Goal: Task Accomplishment & Management: Use online tool/utility

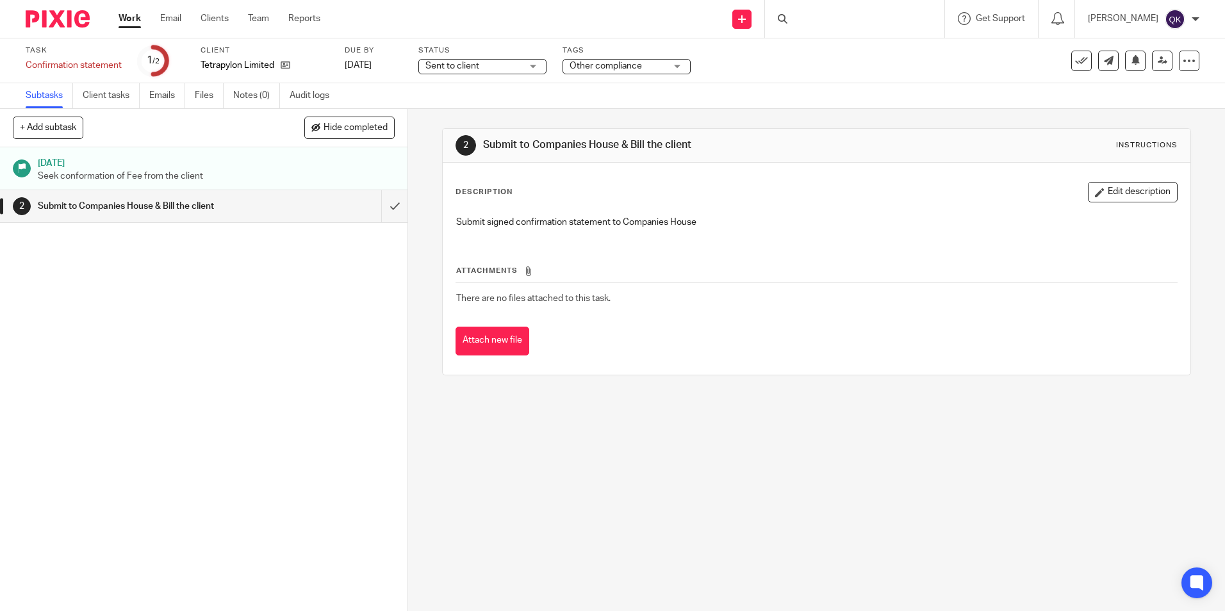
click at [529, 67] on div "Sent to client Sent to client" at bounding box center [482, 66] width 128 height 15
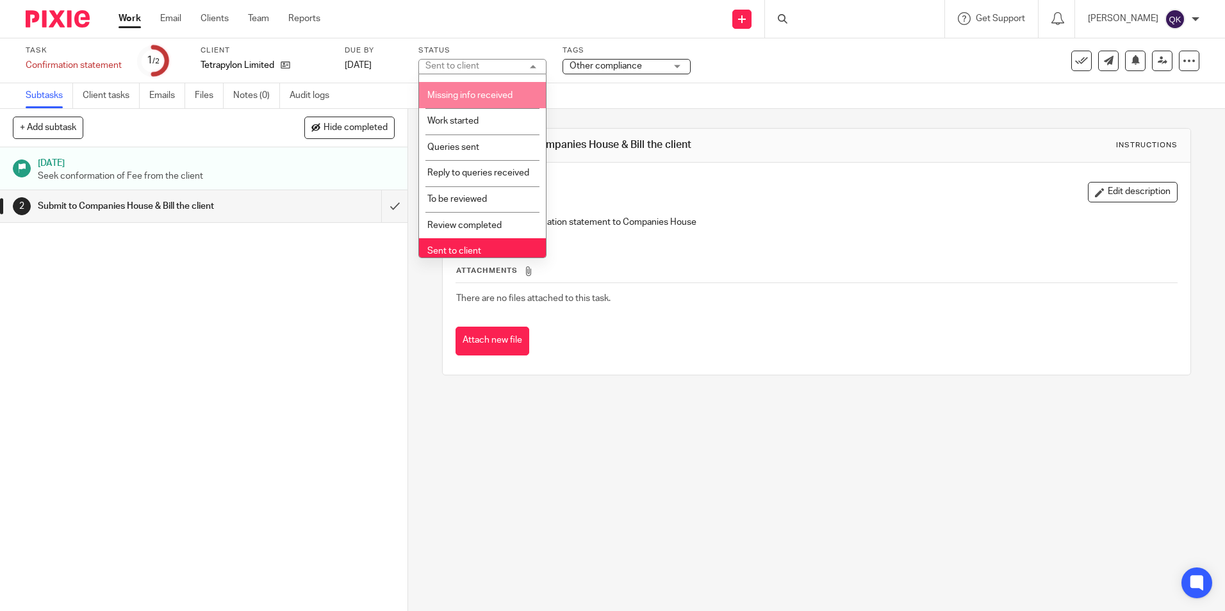
scroll to position [193, 0]
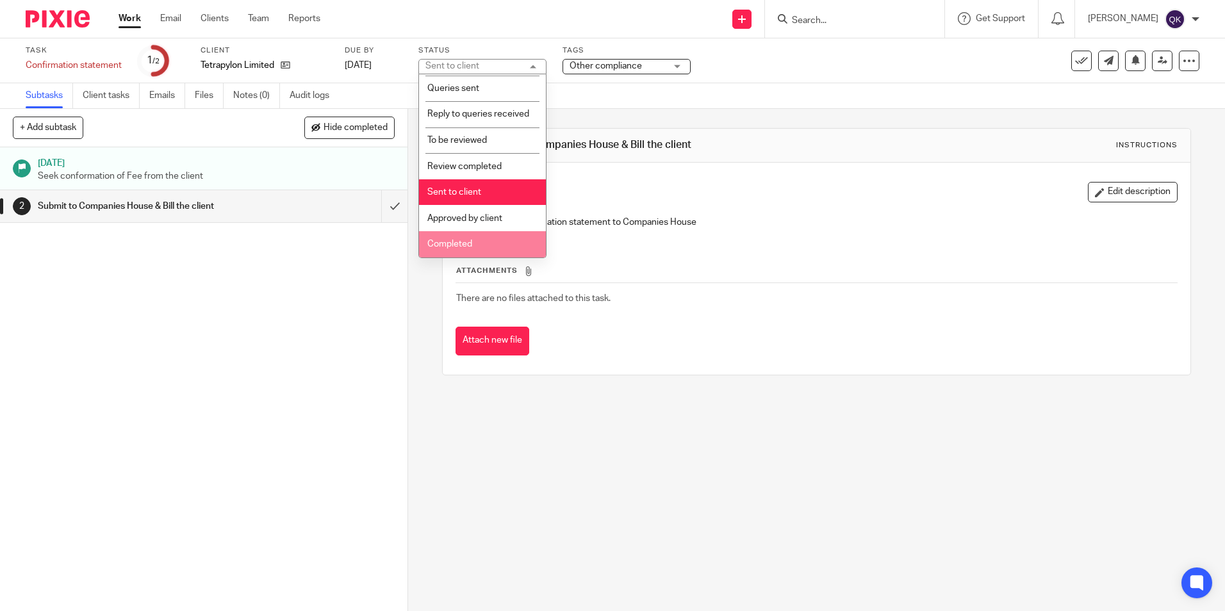
click at [474, 238] on li "Completed" at bounding box center [482, 244] width 127 height 26
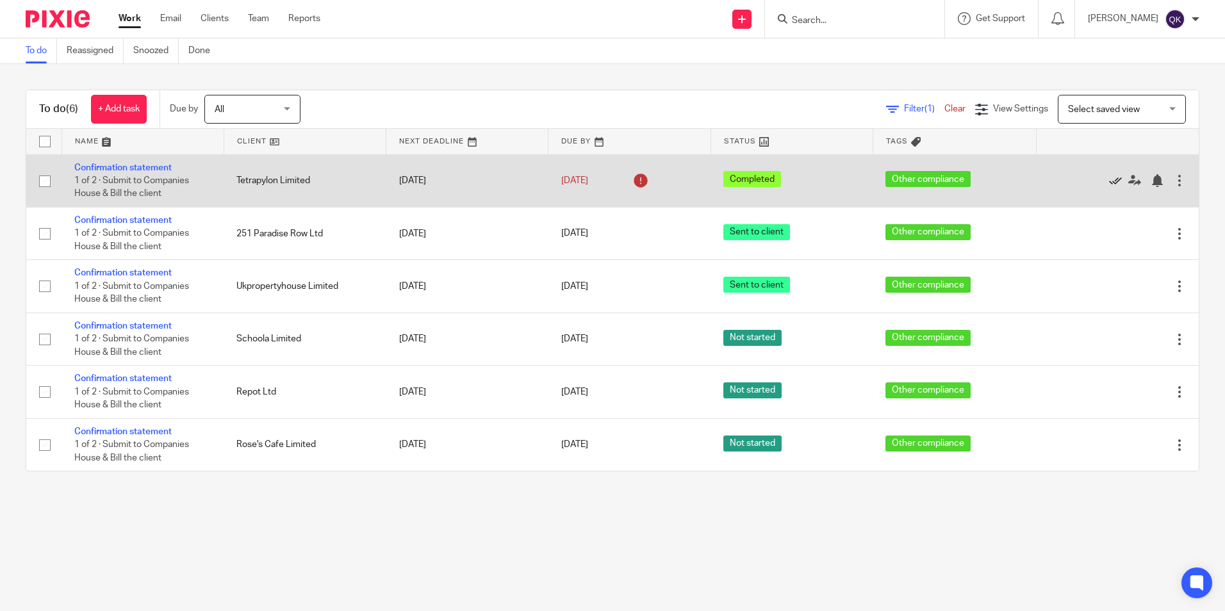
click at [1109, 181] on icon at bounding box center [1115, 180] width 13 height 13
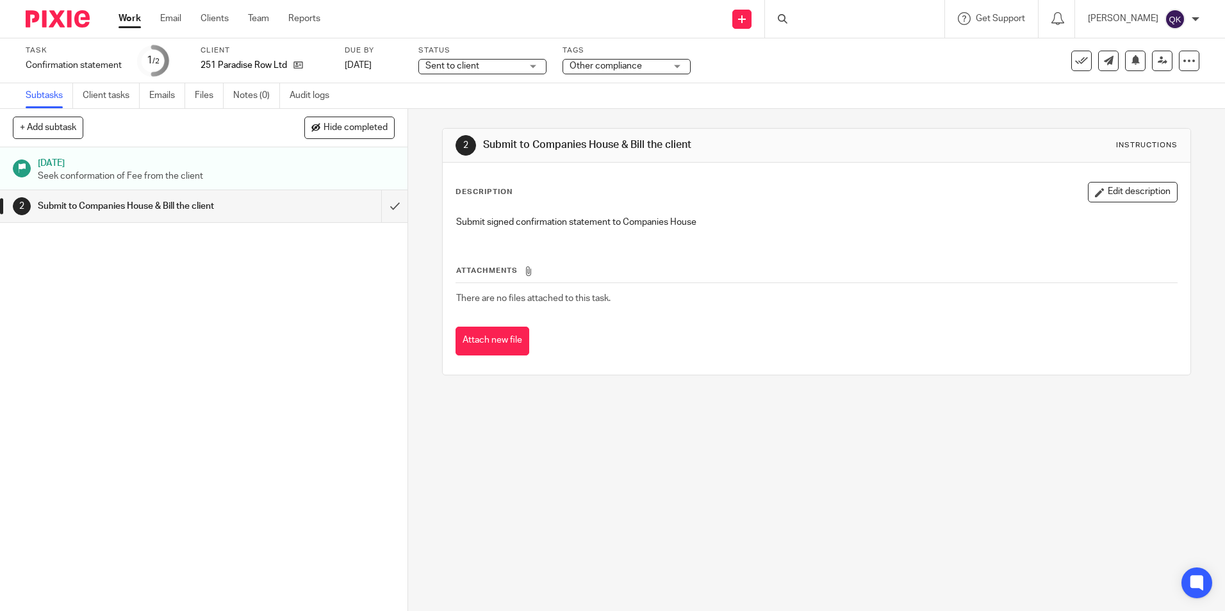
click at [505, 68] on span "Sent to client" at bounding box center [473, 66] width 96 height 13
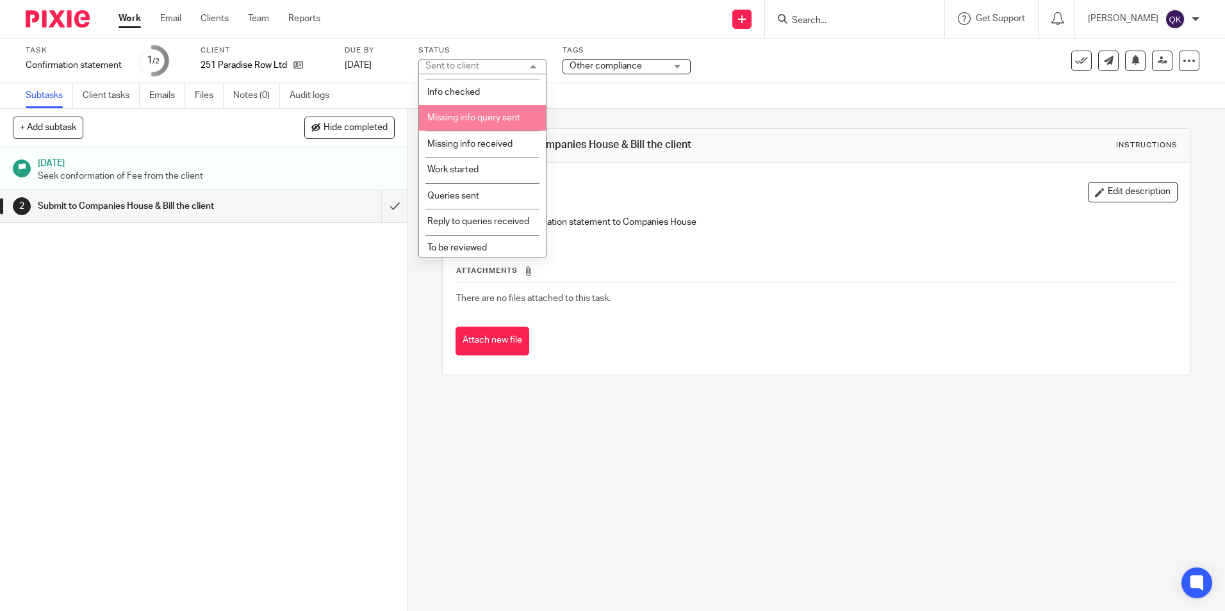
scroll to position [193, 0]
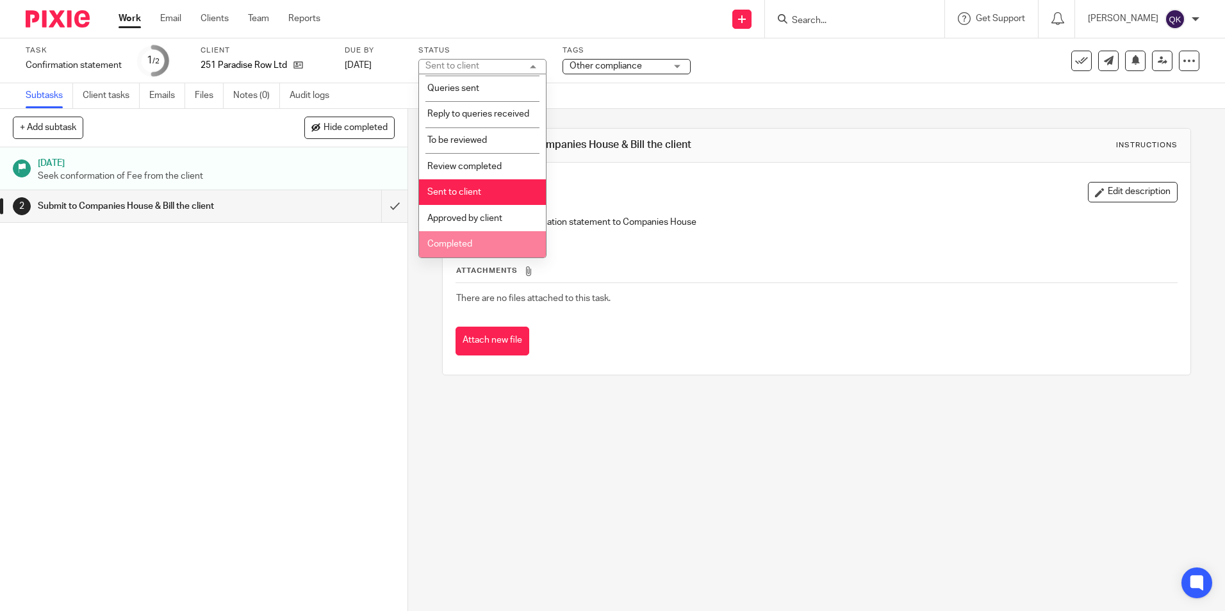
click at [476, 236] on li "Completed" at bounding box center [482, 244] width 127 height 26
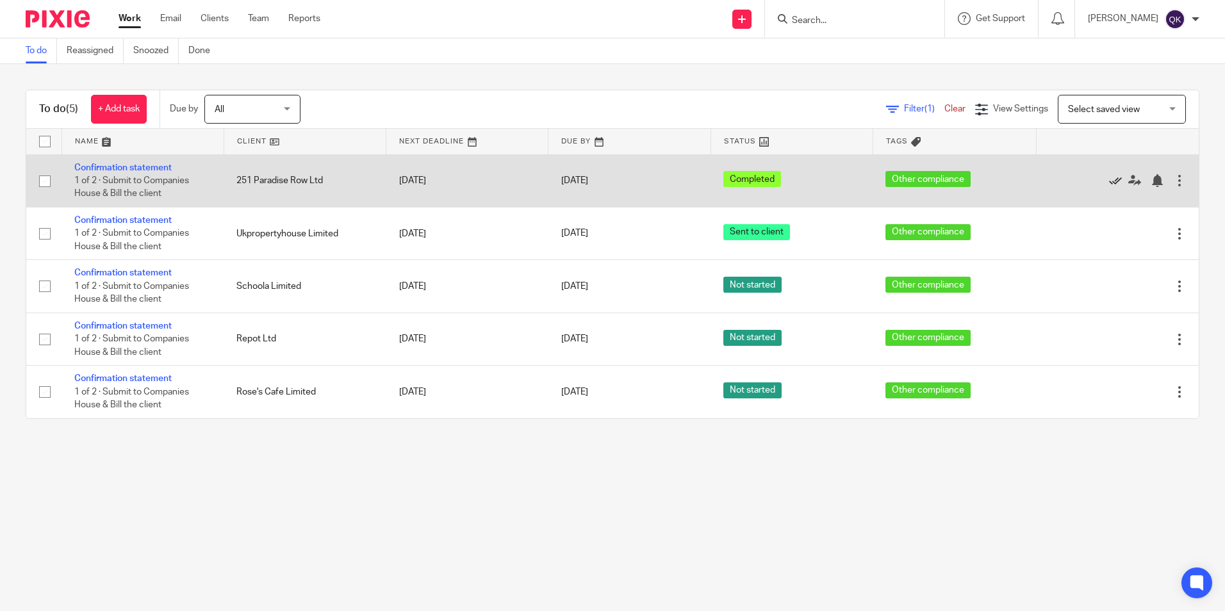
click at [1109, 178] on icon at bounding box center [1115, 180] width 13 height 13
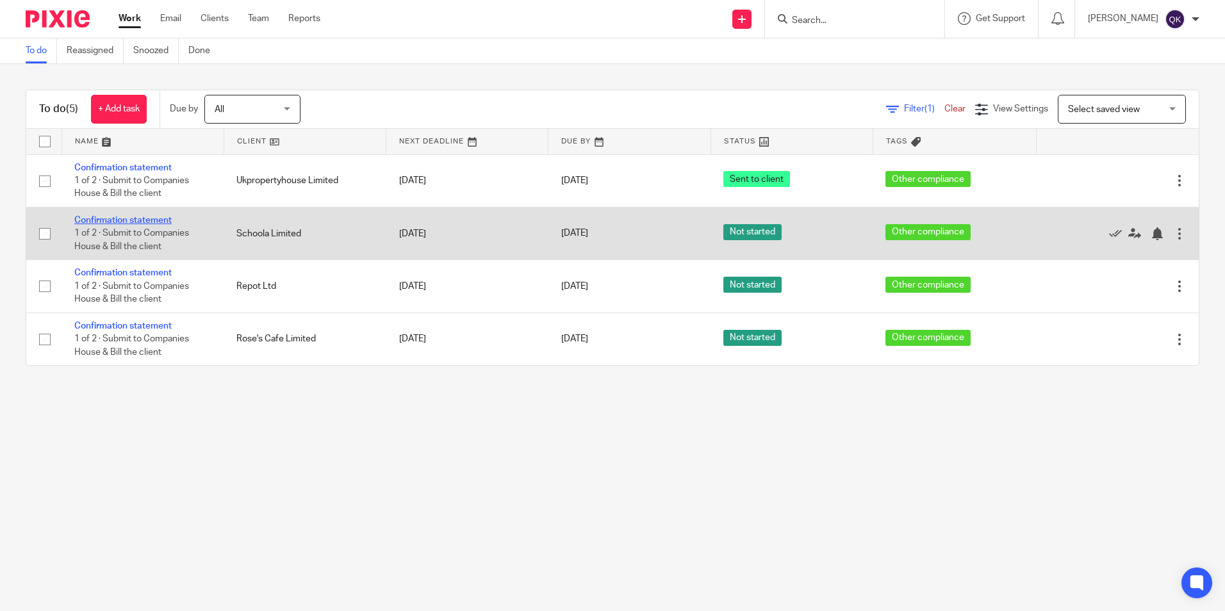
drag, startPoint x: 108, startPoint y: 227, endPoint x: 102, endPoint y: 219, distance: 10.1
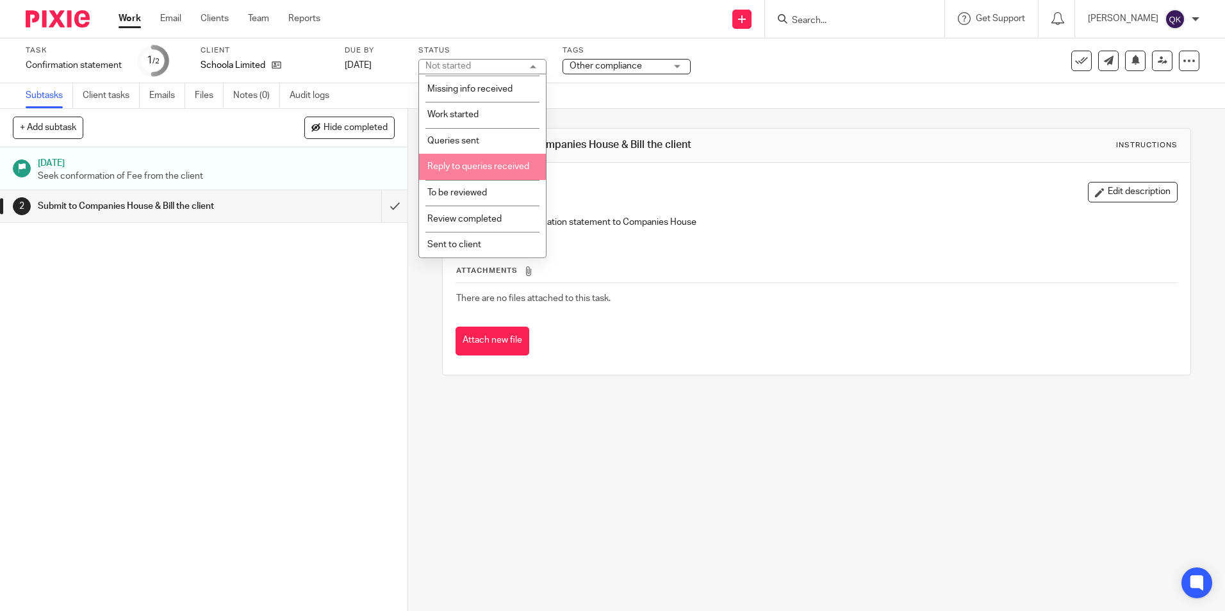
scroll to position [192, 0]
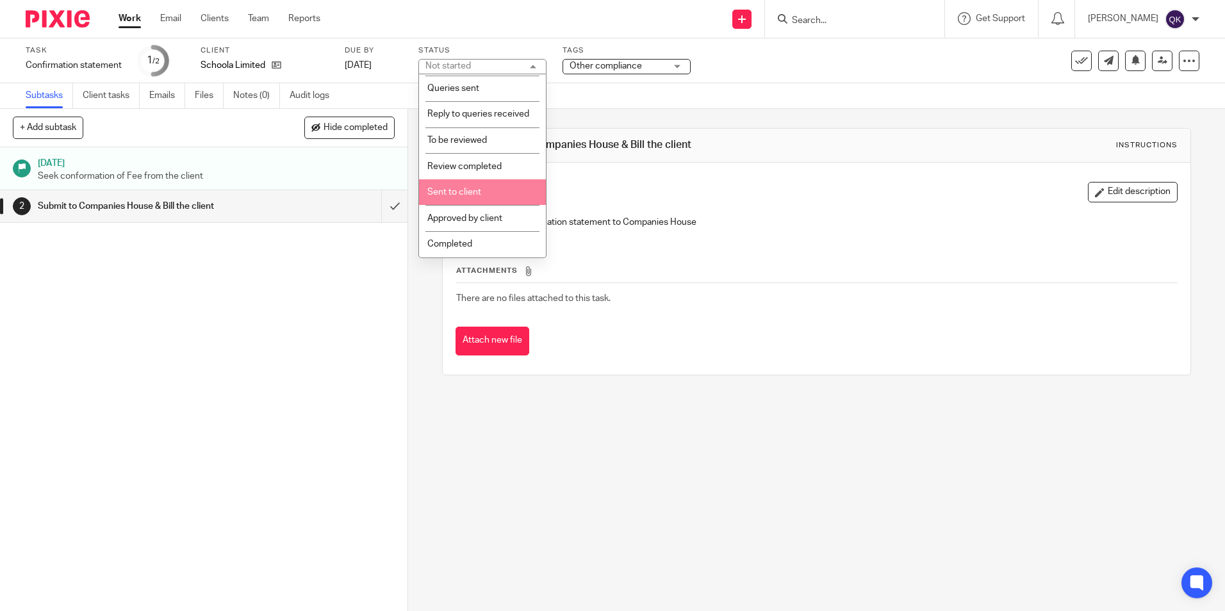
click at [470, 190] on span "Sent to client" at bounding box center [454, 192] width 54 height 9
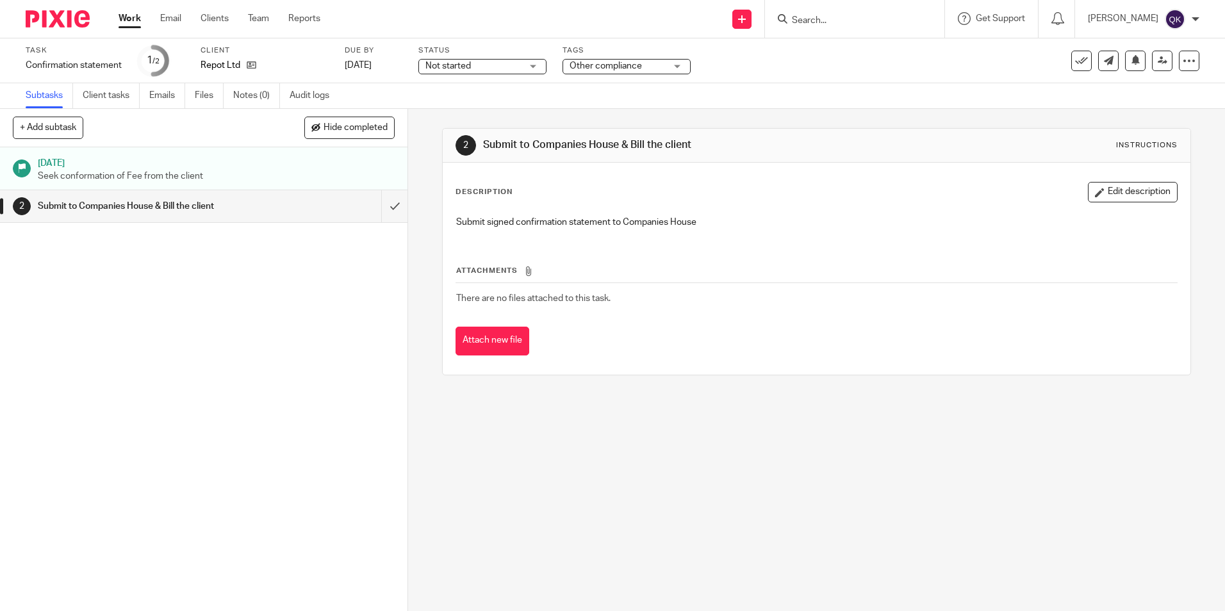
drag, startPoint x: 0, startPoint y: 0, endPoint x: 475, endPoint y: 61, distance: 478.6
click at [475, 61] on span "Not started" at bounding box center [473, 66] width 96 height 13
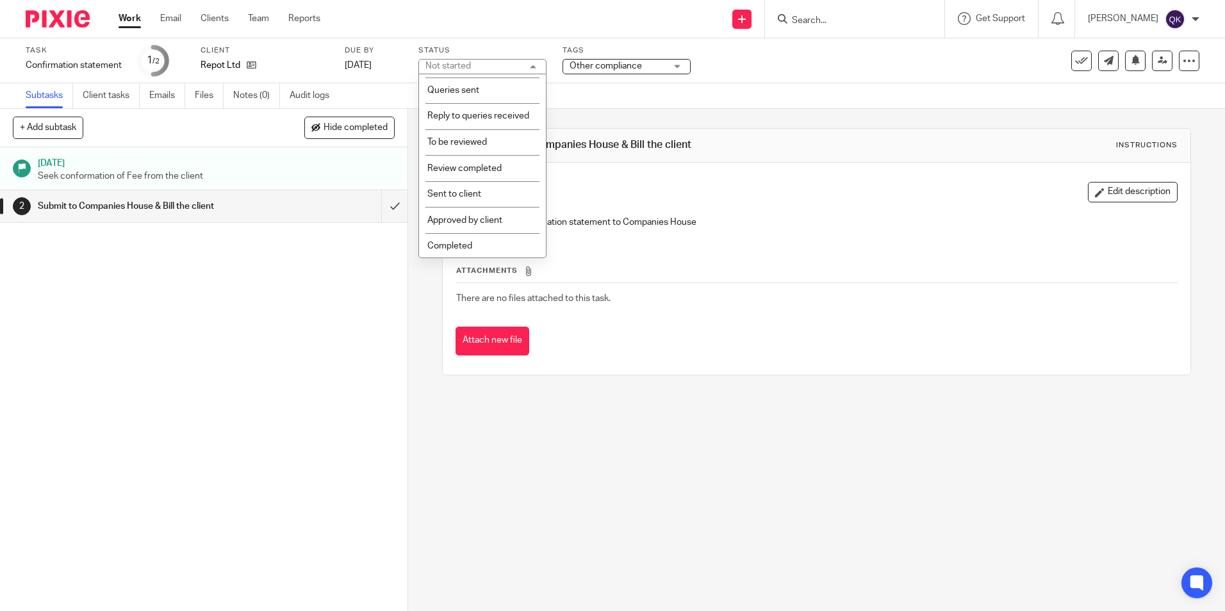
scroll to position [192, 0]
click at [465, 192] on span "Sent to client" at bounding box center [454, 192] width 54 height 9
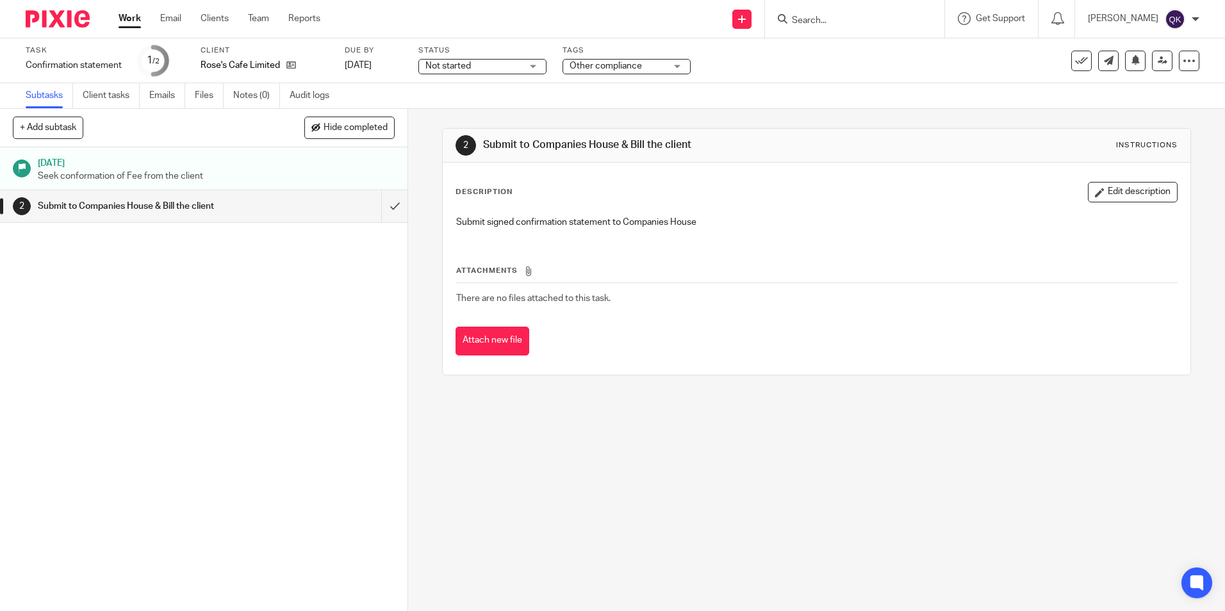
click at [503, 75] on div "Status Not started Not started Not started Info requested Info received Info ch…" at bounding box center [482, 60] width 128 height 31
click at [506, 68] on span "Not started" at bounding box center [473, 66] width 96 height 13
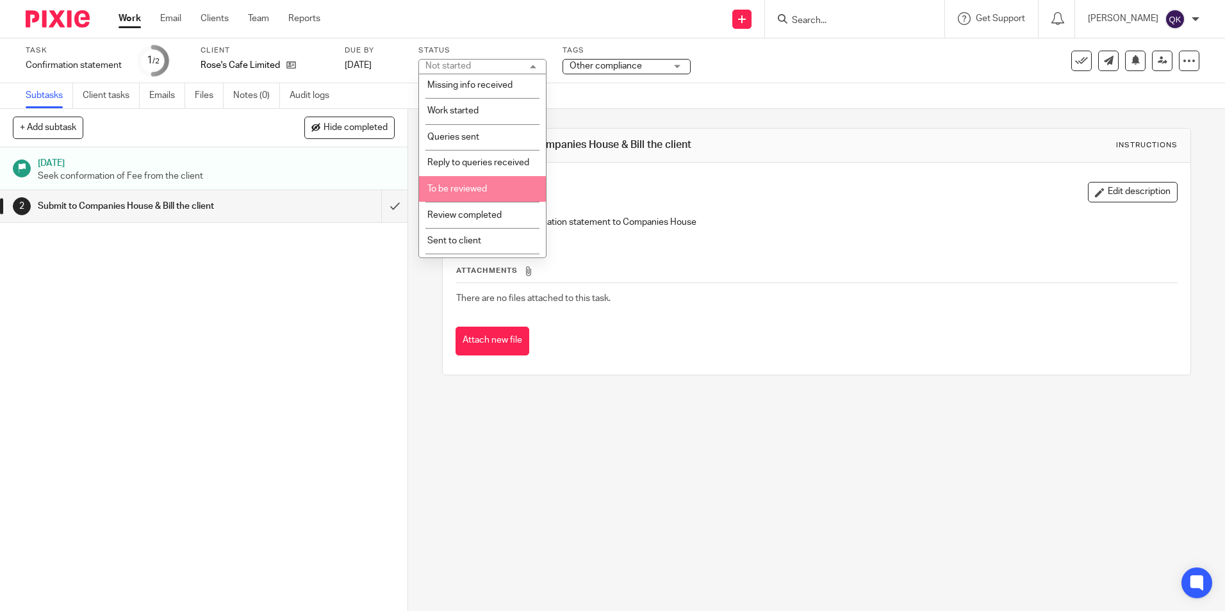
scroll to position [193, 0]
click at [473, 190] on span "Sent to client" at bounding box center [454, 192] width 54 height 9
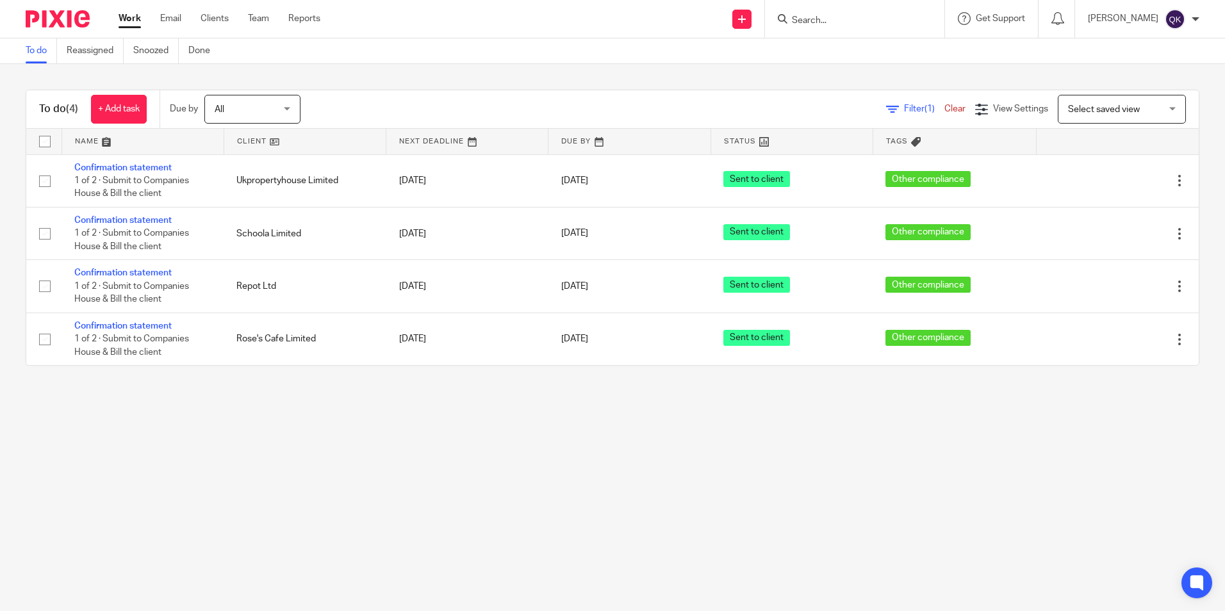
click at [243, 116] on span "All" at bounding box center [249, 108] width 68 height 27
click at [168, 586] on main "To do Reassigned Snoozed Done To do (4) + Add task Due by All All Today Tomorro…" at bounding box center [612, 305] width 1225 height 611
click at [1076, 112] on span "Select saved view" at bounding box center [1104, 109] width 72 height 9
click at [1076, 112] on div "Select saved view" at bounding box center [1104, 108] width 72 height 9
click at [904, 110] on span "Filter (1)" at bounding box center [924, 108] width 40 height 9
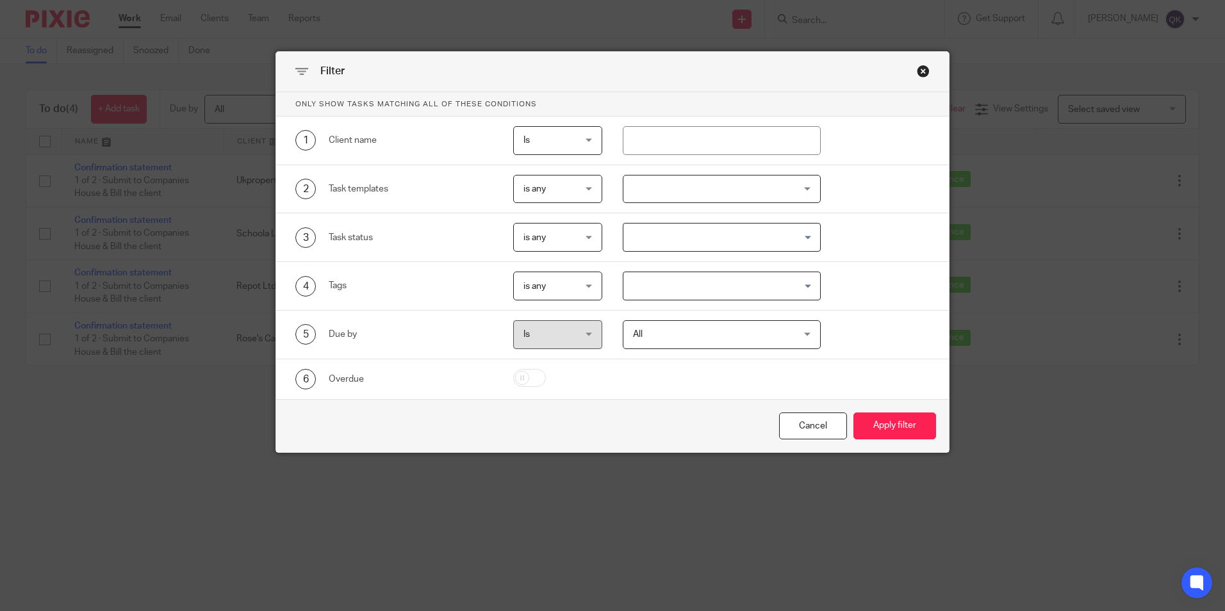
click at [550, 238] on span "is any" at bounding box center [554, 237] width 63 height 27
click at [552, 238] on div "is any is any" at bounding box center [557, 237] width 89 height 29
click at [917, 70] on div "Close this dialog window" at bounding box center [923, 71] width 13 height 13
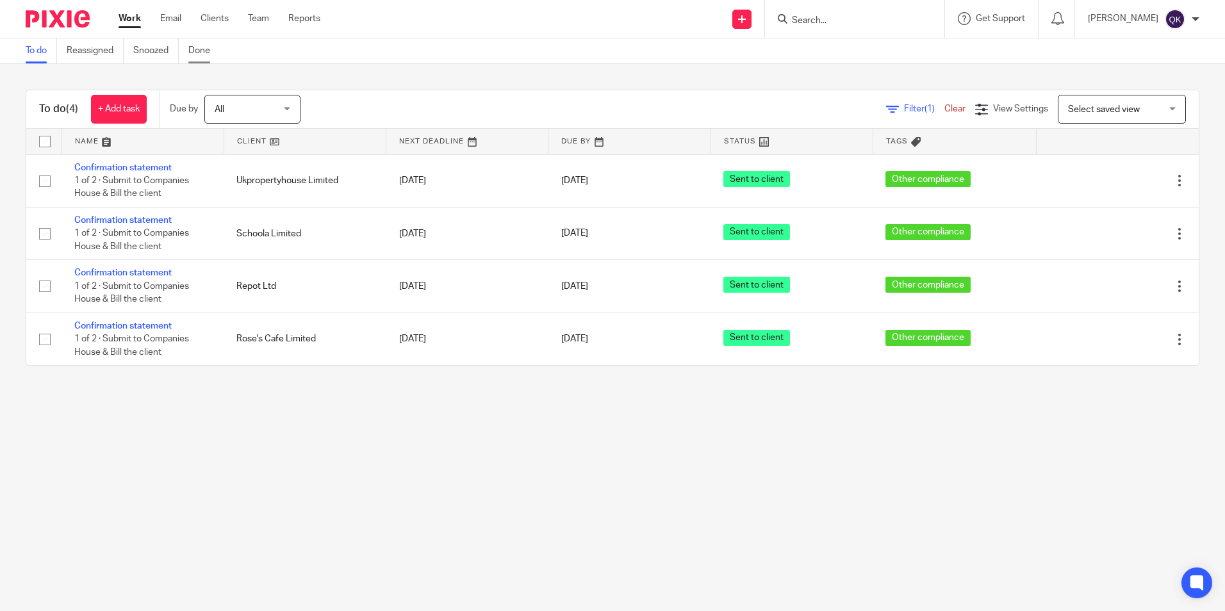
click at [201, 53] on link "Done" at bounding box center [203, 50] width 31 height 25
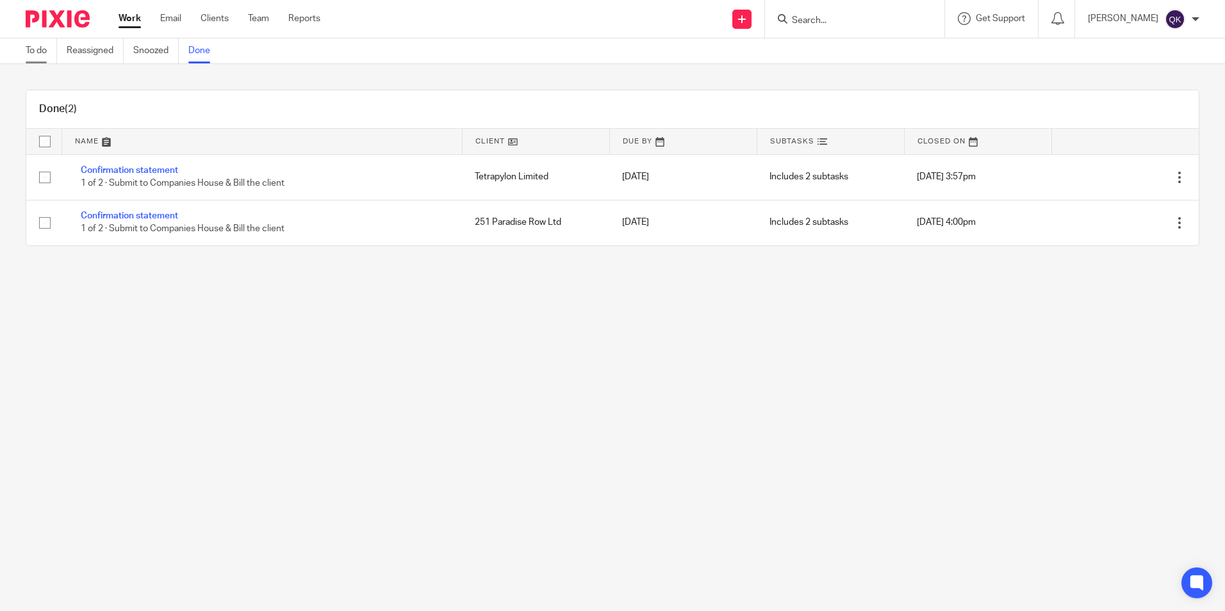
click at [40, 49] on link "To do" at bounding box center [41, 50] width 31 height 25
